Goal: Find specific page/section: Find specific page/section

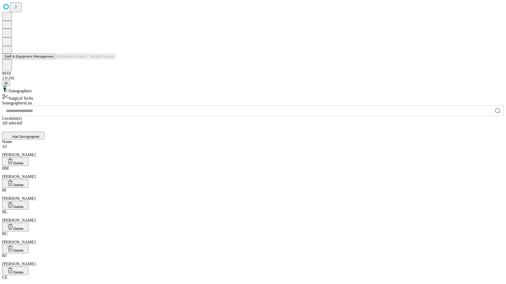
click at [50, 59] on button "Staff & Equipment Management" at bounding box center [29, 57] width 54 height 6
